Goal: Check status: Check status

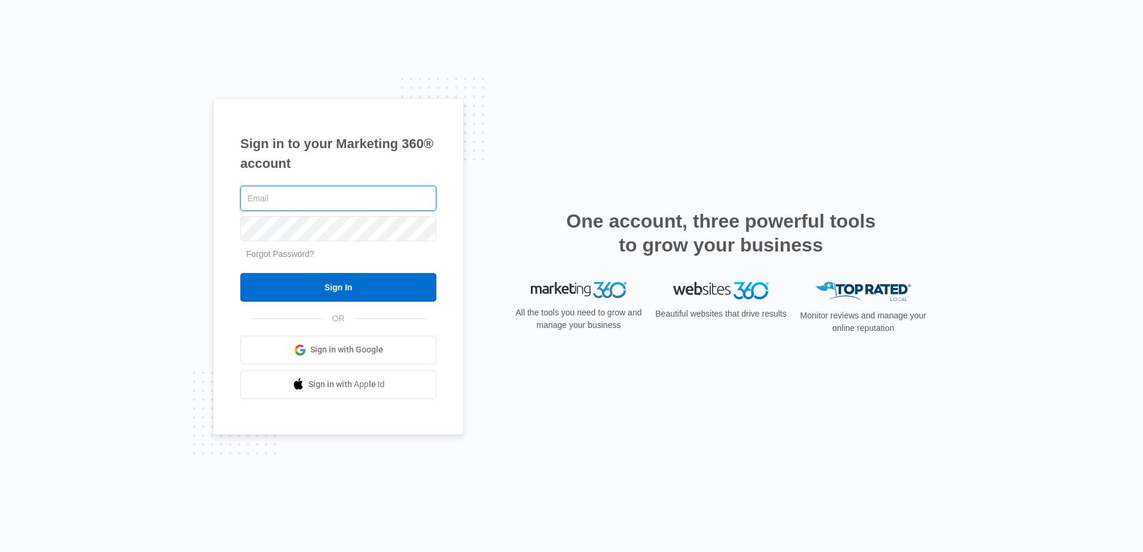
click at [336, 195] on input "text" at bounding box center [338, 198] width 196 height 25
type input "[PERSON_NAME][EMAIL_ADDRESS][DOMAIN_NAME]"
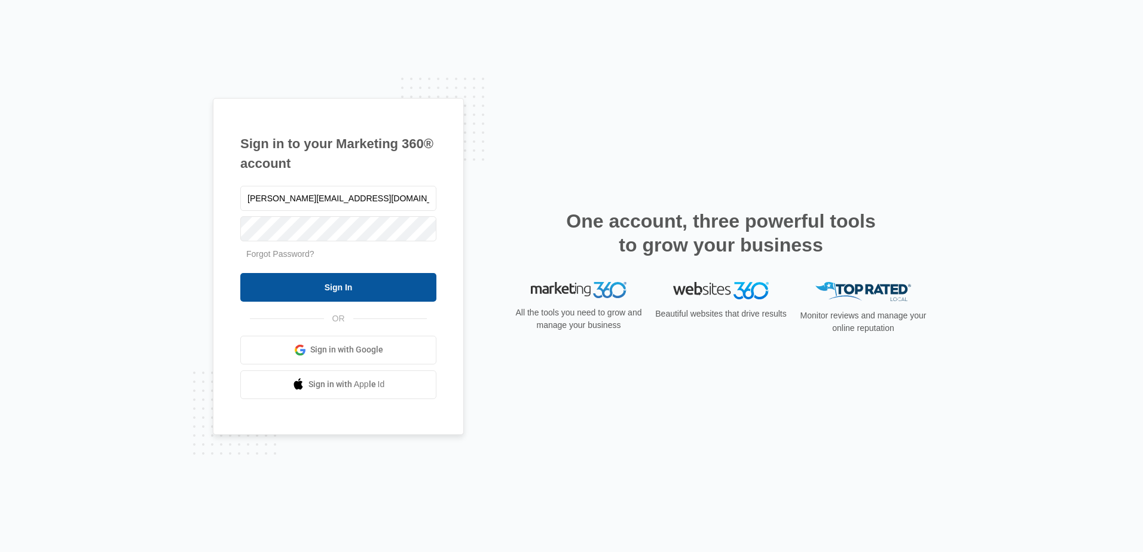
click at [326, 289] on input "Sign In" at bounding box center [338, 287] width 196 height 29
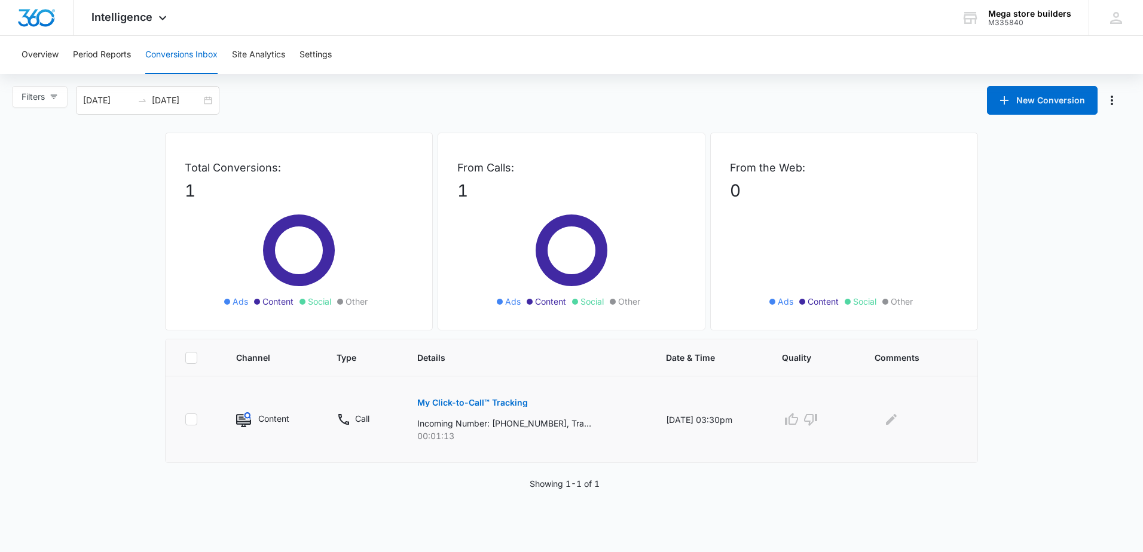
click at [247, 414] on img at bounding box center [243, 419] width 15 height 15
click at [475, 402] on p "My Click-to-Call™ Tracking" at bounding box center [472, 403] width 111 height 8
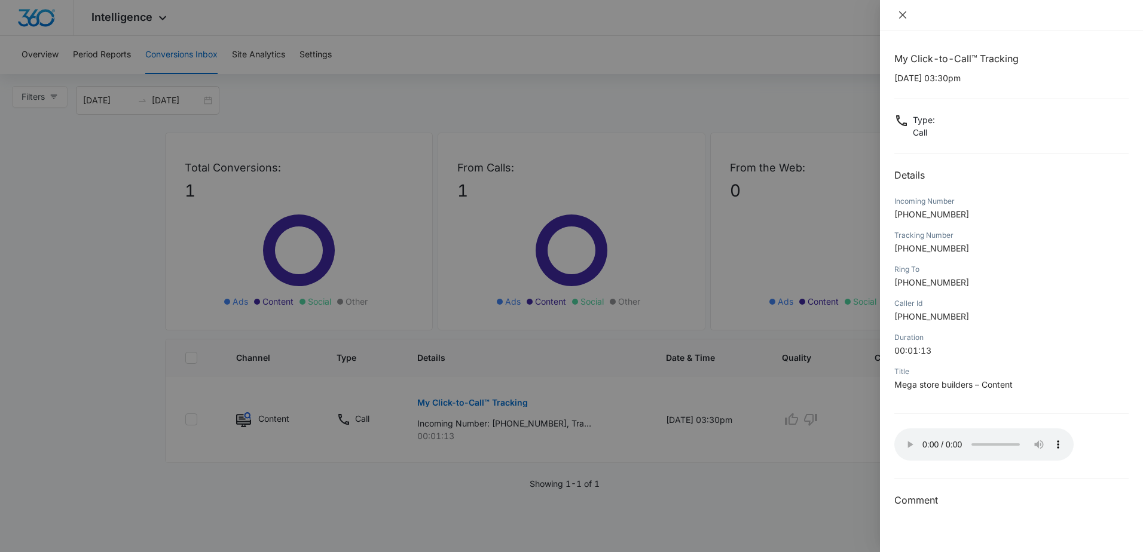
click at [902, 12] on icon "close" at bounding box center [903, 15] width 10 height 10
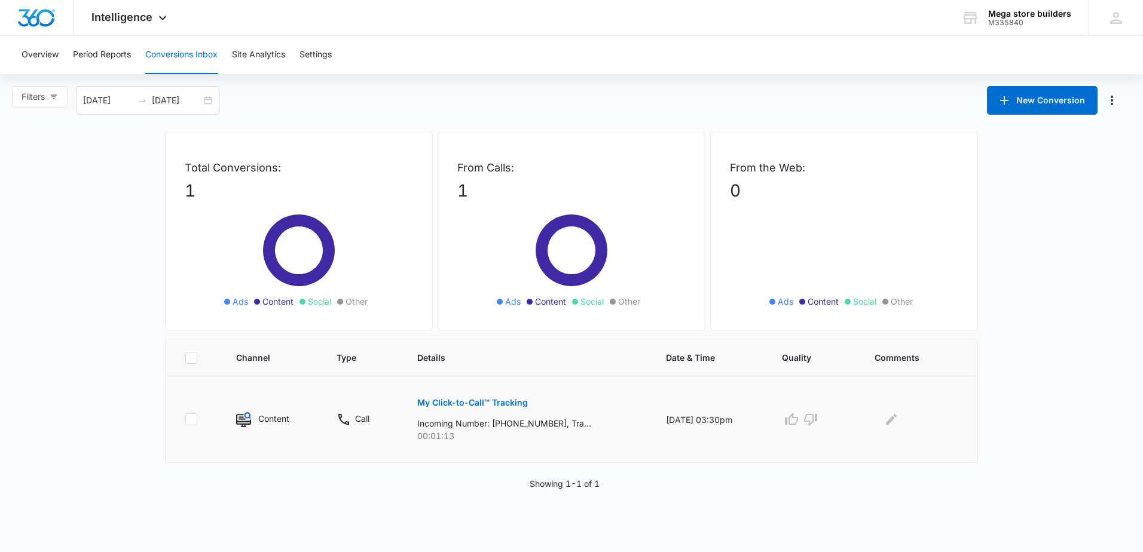
click at [429, 401] on p "My Click-to-Call™ Tracking" at bounding box center [472, 403] width 111 height 8
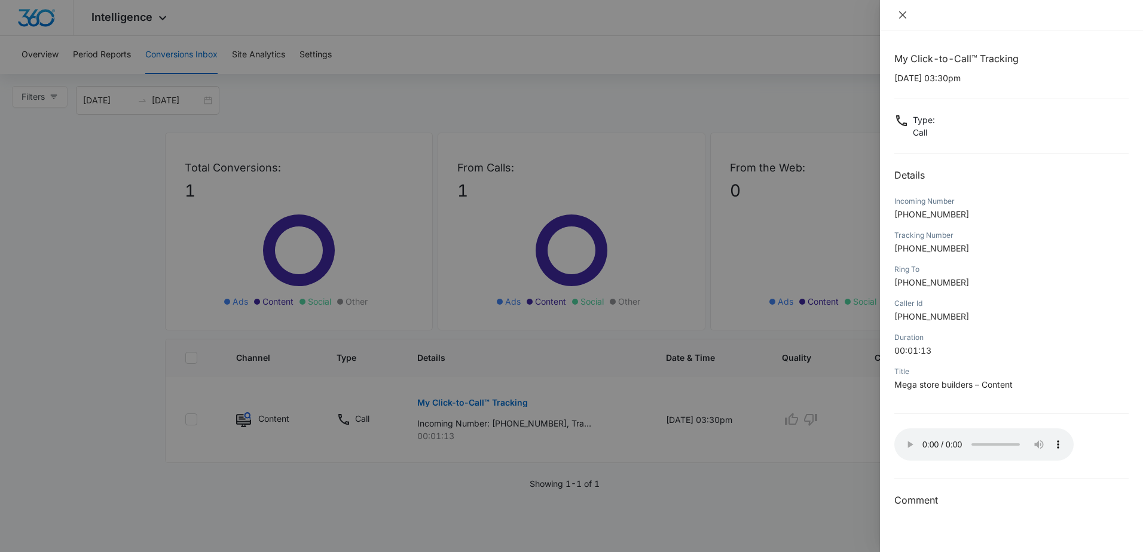
drag, startPoint x: 900, startPoint y: 12, endPoint x: 891, endPoint y: 16, distance: 9.4
click at [900, 14] on icon "close" at bounding box center [903, 15] width 10 height 10
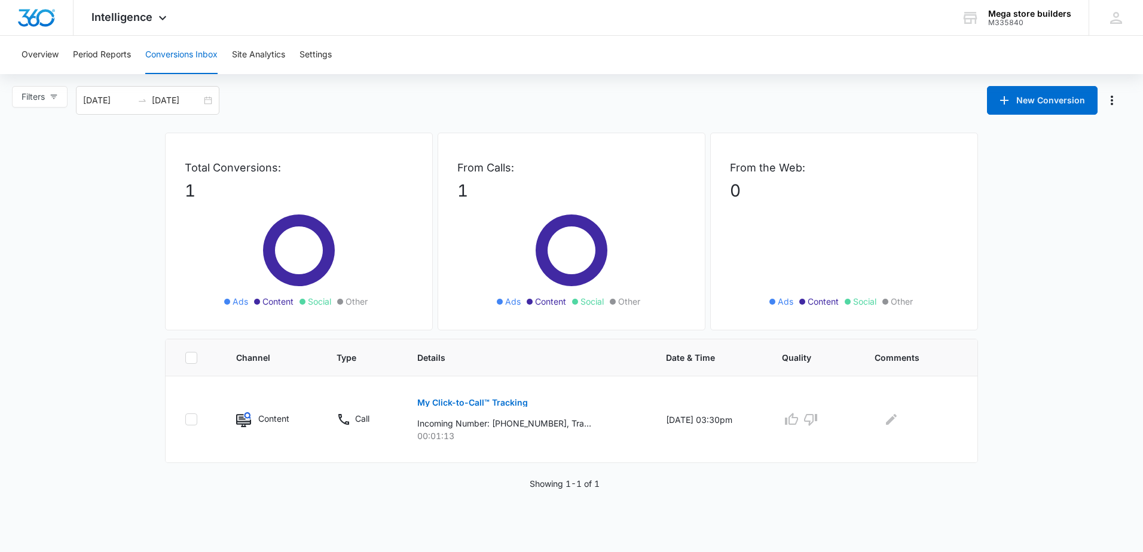
click at [99, 196] on main "Filters 08/11/2025 09/10/2025 New Conversion Total Conversions: 1 Ads Content S…" at bounding box center [571, 288] width 1143 height 404
